Goal: Task Accomplishment & Management: Manage account settings

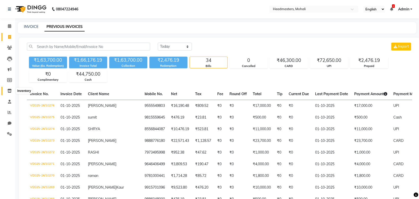
click at [10, 92] on icon at bounding box center [9, 91] width 4 height 4
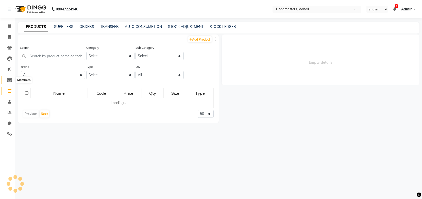
click at [10, 79] on icon at bounding box center [9, 80] width 5 height 4
select select
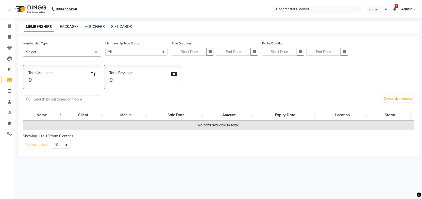
click at [73, 26] on link "PACKAGES" at bounding box center [69, 26] width 19 height 5
select select
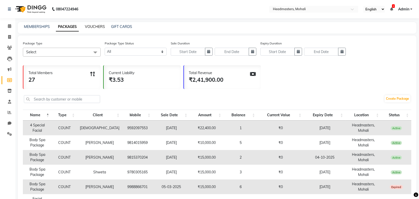
click at [94, 28] on link "VOUCHERS" at bounding box center [95, 26] width 20 height 5
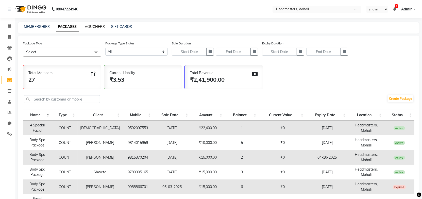
select select
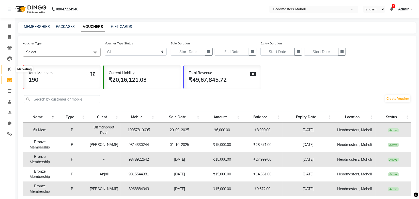
click at [11, 71] on span at bounding box center [9, 70] width 9 height 6
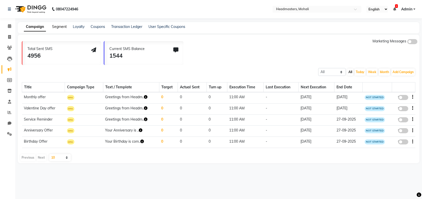
click at [62, 27] on link "Segment" at bounding box center [59, 26] width 15 height 5
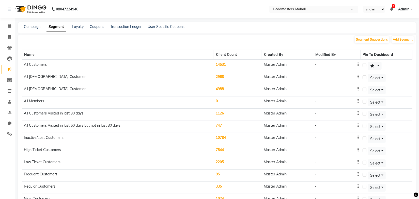
click at [224, 64] on td "14531" at bounding box center [238, 66] width 48 height 12
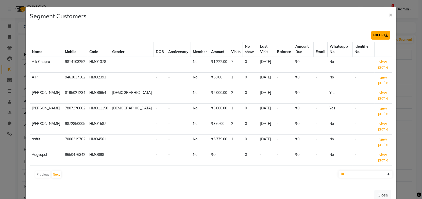
click at [374, 33] on button "EXPORT" at bounding box center [380, 35] width 19 height 9
click at [389, 14] on span "×" at bounding box center [391, 15] width 4 height 8
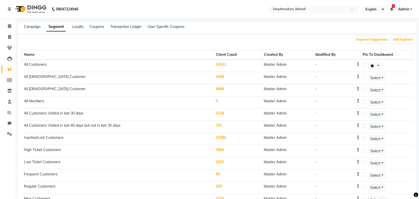
click at [312, 9] on input "text" at bounding box center [309, 9] width 74 height 5
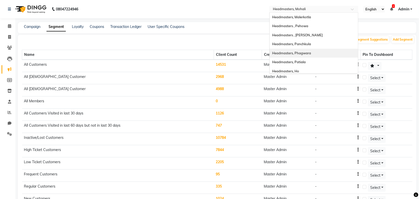
scroll to position [23, 0]
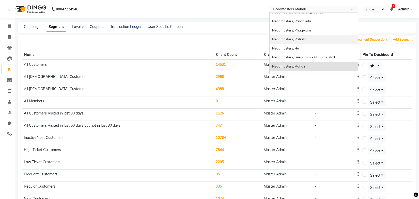
click at [306, 39] on div "Headmasters, Patiala" at bounding box center [313, 39] width 88 height 9
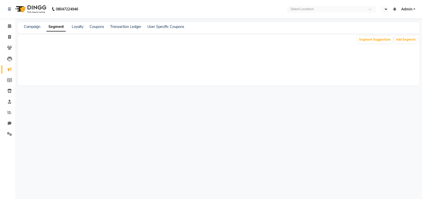
select select "en"
click at [75, 28] on link "Loyalty" at bounding box center [78, 26] width 12 height 5
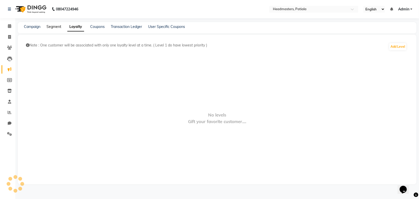
click at [55, 28] on link "Segment" at bounding box center [53, 26] width 15 height 5
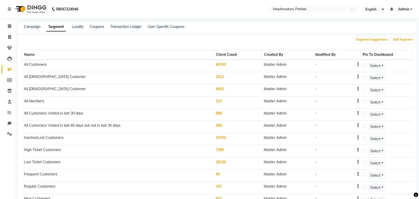
click at [226, 64] on td "40700" at bounding box center [238, 66] width 48 height 12
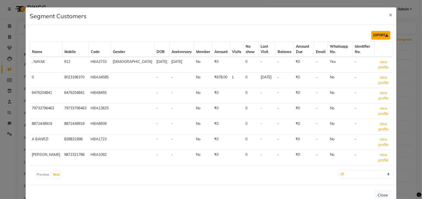
click at [381, 34] on button "EXPORT" at bounding box center [380, 35] width 19 height 9
click at [389, 13] on span "×" at bounding box center [391, 15] width 4 height 8
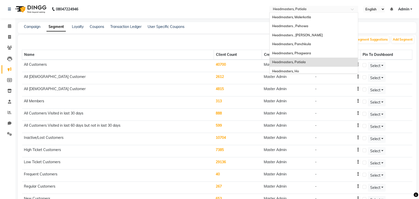
click at [312, 8] on input "text" at bounding box center [309, 9] width 74 height 5
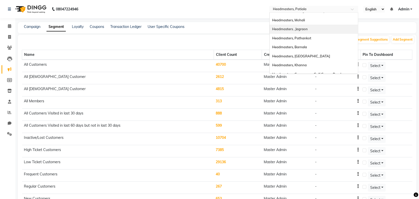
scroll to position [92, 0]
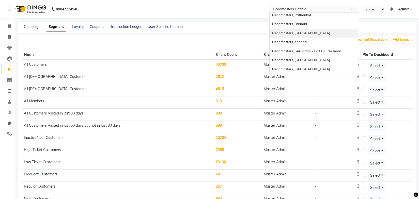
click at [313, 34] on div "Headmasters, [GEOGRAPHIC_DATA]" at bounding box center [313, 33] width 88 height 9
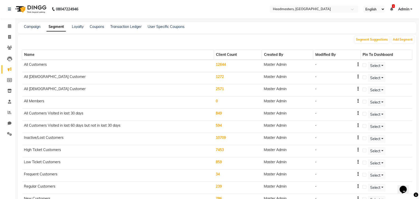
click at [261, 27] on div "Campaign Segment Loyalty Coupons Transaction Ledger User Specific Coupons" at bounding box center [214, 26] width 392 height 5
click at [224, 66] on td "12644" at bounding box center [238, 66] width 48 height 12
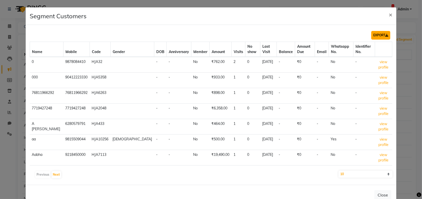
click at [376, 36] on button "EXPORT" at bounding box center [380, 35] width 19 height 9
click at [218, 26] on div "EXPORT Name Mobile Code Gender DOB Anniversary Member Amount Visits No show Las…" at bounding box center [211, 105] width 371 height 160
drag, startPoint x: 387, startPoint y: 14, endPoint x: 357, endPoint y: 14, distance: 30.2
click at [389, 14] on span "×" at bounding box center [391, 15] width 4 height 8
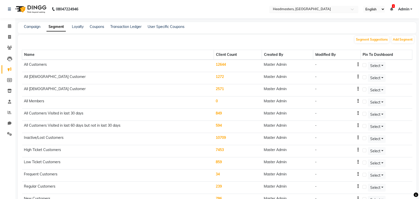
click at [306, 9] on input "text" at bounding box center [309, 9] width 74 height 5
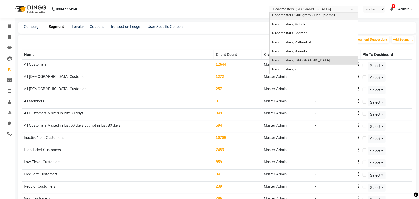
scroll to position [92, 0]
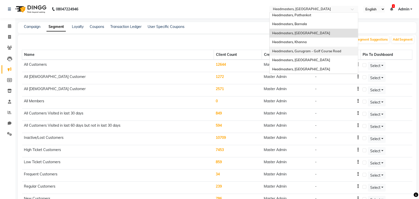
click at [326, 50] on span "Headmasters, Gurugram - Golf Course Road" at bounding box center [306, 51] width 69 height 4
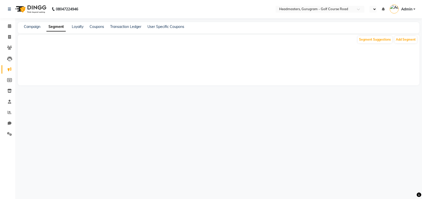
select select "en"
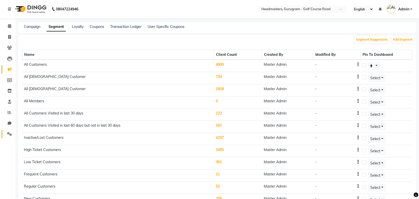
click at [9, 131] on span at bounding box center [9, 134] width 9 height 6
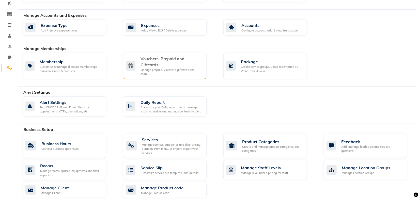
scroll to position [69, 0]
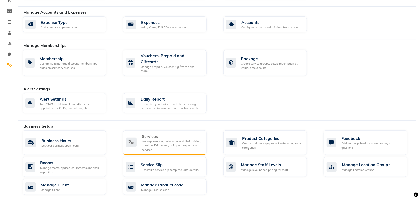
click at [155, 139] on div "Manage services, categories and their pricing, duration. Print menu, or import,…" at bounding box center [172, 145] width 61 height 13
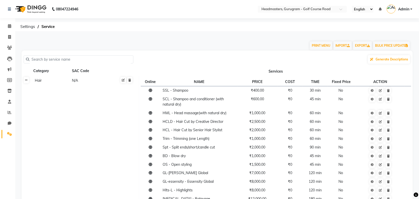
click at [28, 82] on link at bounding box center [26, 80] width 5 height 6
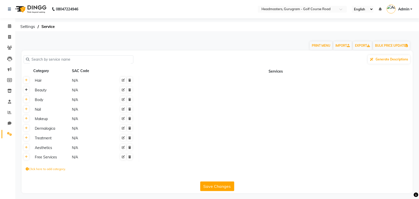
click at [24, 90] on link at bounding box center [26, 90] width 5 height 6
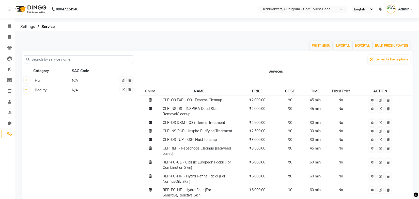
click at [68, 61] on input "text" at bounding box center [80, 60] width 102 height 8
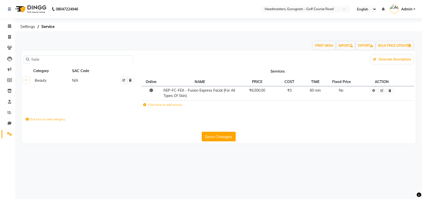
type input "fusio"
click at [145, 105] on icon at bounding box center [144, 104] width 3 height 3
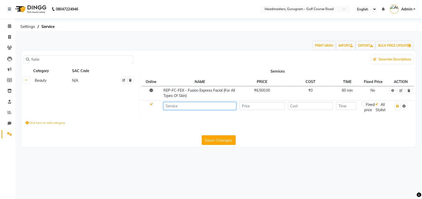
click at [172, 108] on input at bounding box center [200, 106] width 73 height 8
type input "Fusio Dose"
type input "2300"
type input "0"
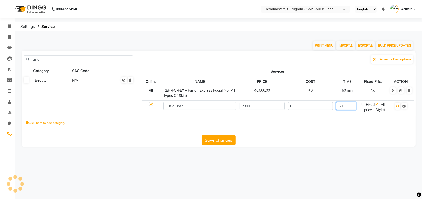
type input "60"
click at [399, 108] on button "button" at bounding box center [397, 106] width 5 height 7
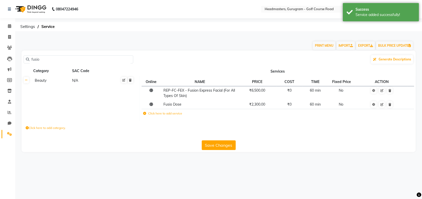
click at [144, 113] on icon at bounding box center [144, 113] width 3 height 3
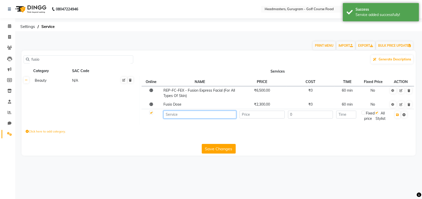
click at [172, 116] on input at bounding box center [200, 115] width 73 height 8
paste input "Fusio scrub"
type input "Fusio scrub"
click at [265, 115] on input "number" at bounding box center [262, 115] width 45 height 8
type input "2600"
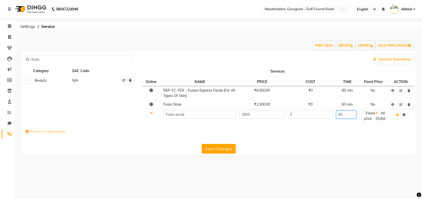
type input "60"
click at [397, 115] on icon "button" at bounding box center [398, 114] width 3 height 3
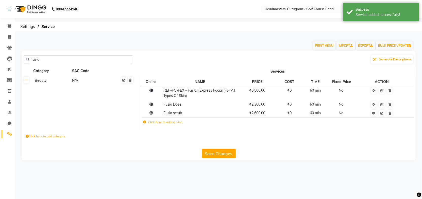
click at [146, 121] on icon at bounding box center [144, 122] width 3 height 3
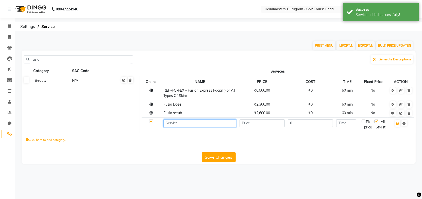
click at [181, 126] on input at bounding box center [200, 123] width 73 height 8
paste input "K rituals"
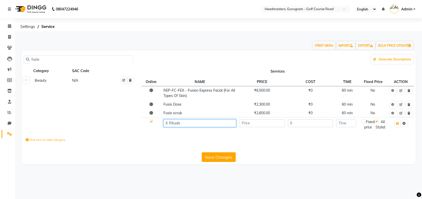
type input "K Rituals"
type input "4725"
type input "60"
click at [398, 123] on icon "button" at bounding box center [398, 123] width 3 height 3
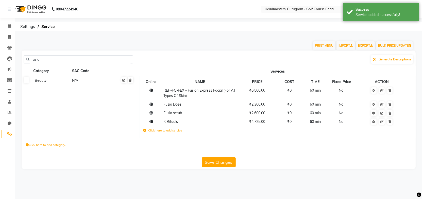
click at [145, 131] on icon at bounding box center [144, 130] width 3 height 3
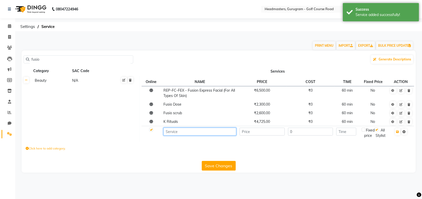
click at [188, 131] on input at bounding box center [200, 132] width 73 height 8
paste input "K chronologist VIP rituals"
type input "K chronologist VIP rituals"
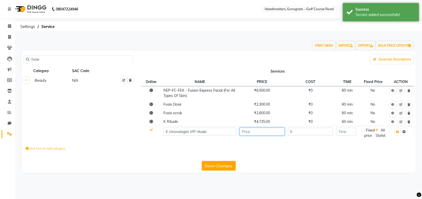
click at [252, 132] on input "number" at bounding box center [262, 132] width 45 height 8
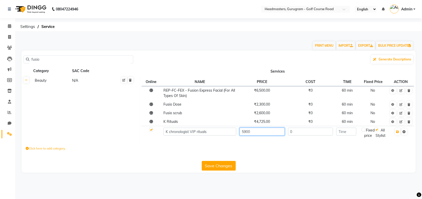
type input "5900"
type input "60"
click at [198, 131] on input "K chronologist VIP rituals" at bounding box center [200, 132] width 73 height 8
click at [265, 149] on div "Click here to add category." at bounding box center [219, 149] width 394 height 15
click at [171, 131] on input "K chronologist VIP Rituals" at bounding box center [200, 132] width 73 height 8
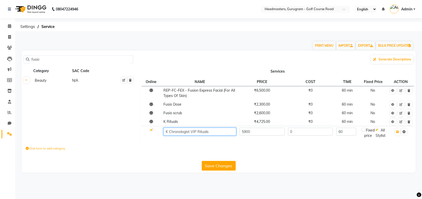
type input "K Chronologist VIP Rituals"
click at [266, 157] on div "Click here to add category." at bounding box center [219, 149] width 394 height 15
click at [396, 133] on button "button" at bounding box center [397, 131] width 5 height 7
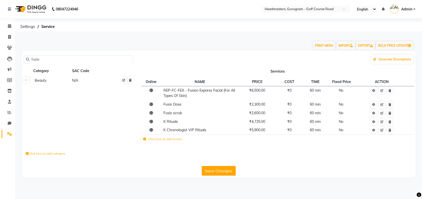
click at [144, 140] on icon at bounding box center [144, 139] width 3 height 3
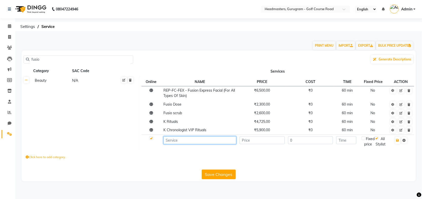
click at [174, 139] on input at bounding box center [200, 140] width 73 height 8
paste input "skeyndor pack"
type input "Skeyndor Pack"
type input "2000"
type input "60"
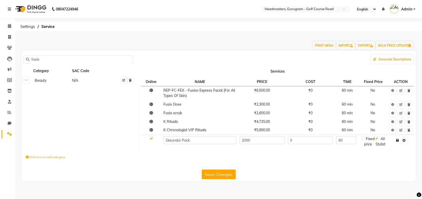
click at [397, 139] on icon "button" at bounding box center [398, 140] width 3 height 3
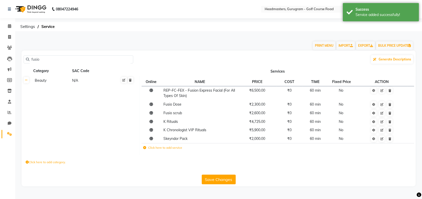
click at [222, 178] on button "Save Changes" at bounding box center [219, 180] width 34 height 10
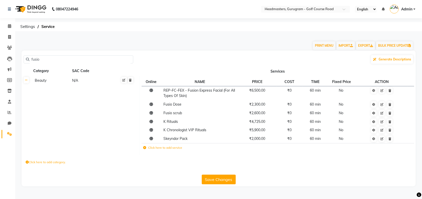
drag, startPoint x: 212, startPoint y: 178, endPoint x: 208, endPoint y: 173, distance: 5.6
click at [212, 178] on button "Save Changes" at bounding box center [219, 180] width 34 height 10
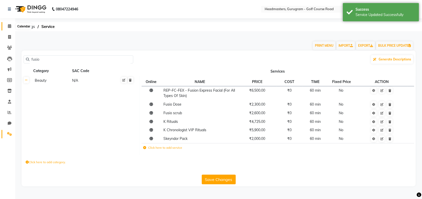
drag, startPoint x: 12, startPoint y: 24, endPoint x: 8, endPoint y: 26, distance: 3.5
click at [11, 24] on span at bounding box center [9, 26] width 9 height 6
